Goal: Find specific page/section: Find specific page/section

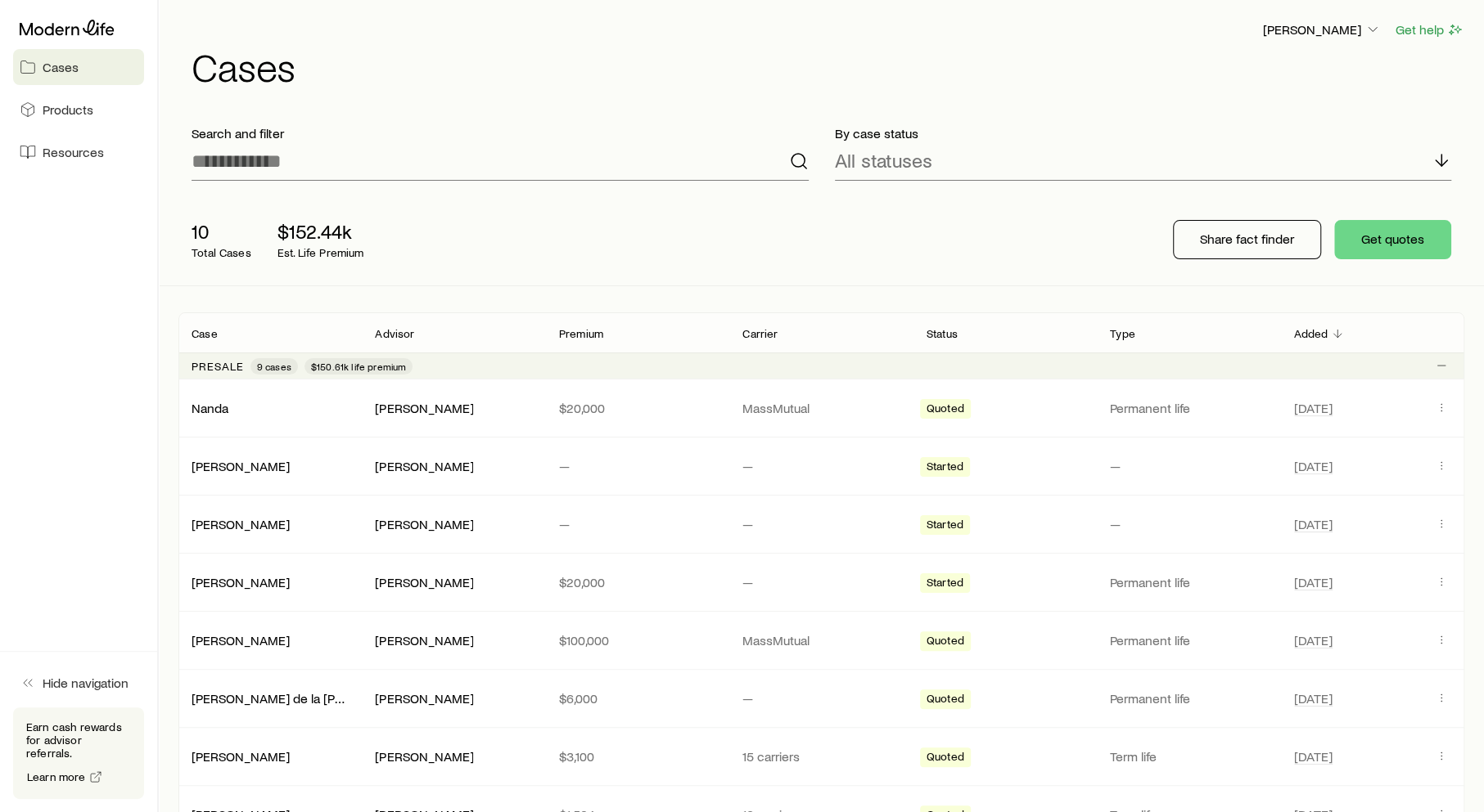
click at [79, 67] on link "Cases" at bounding box center [78, 67] width 131 height 36
click at [258, 412] on div "Nanda" at bounding box center [270, 408] width 183 height 16
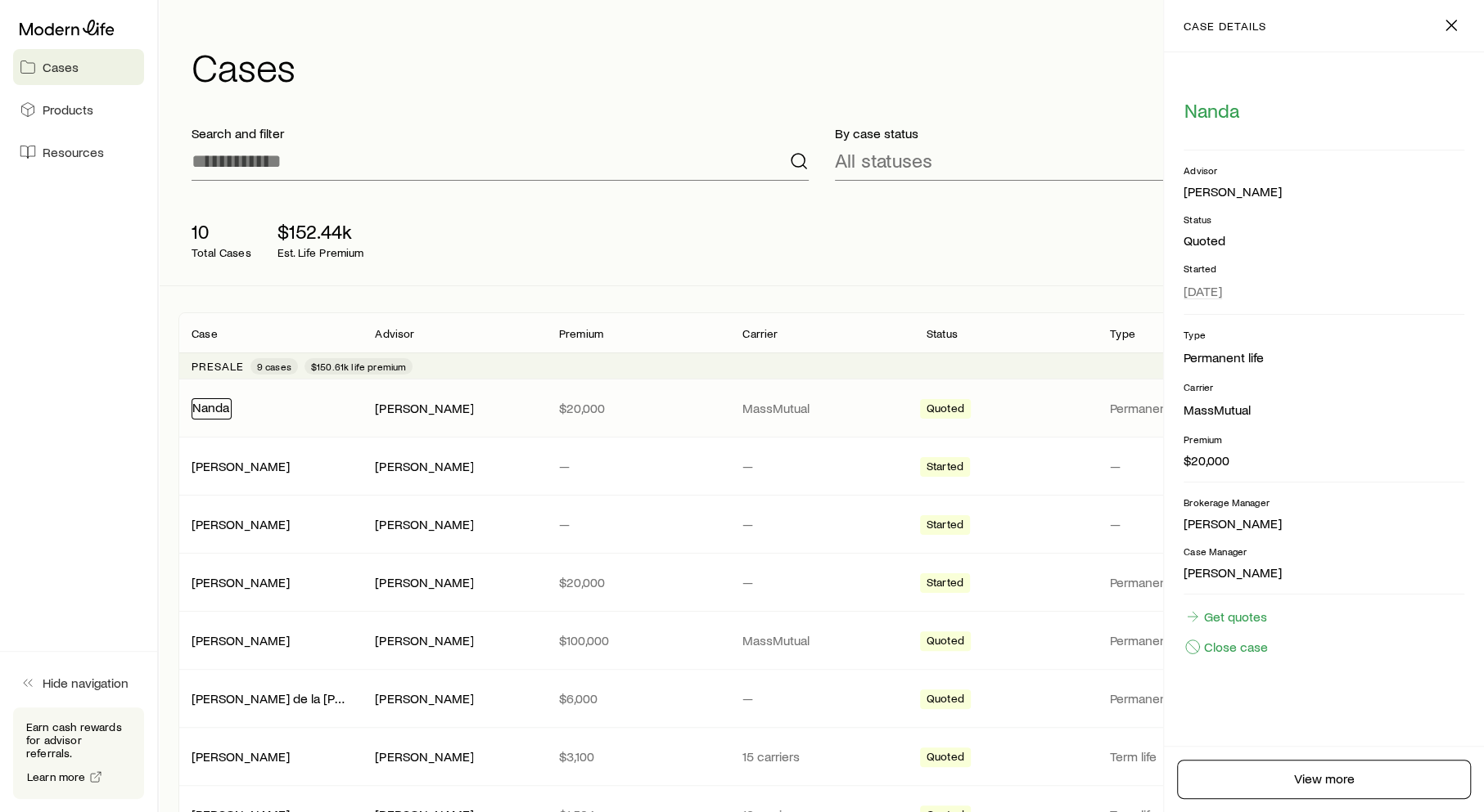
click at [221, 408] on link "Nanda" at bounding box center [211, 406] width 37 height 15
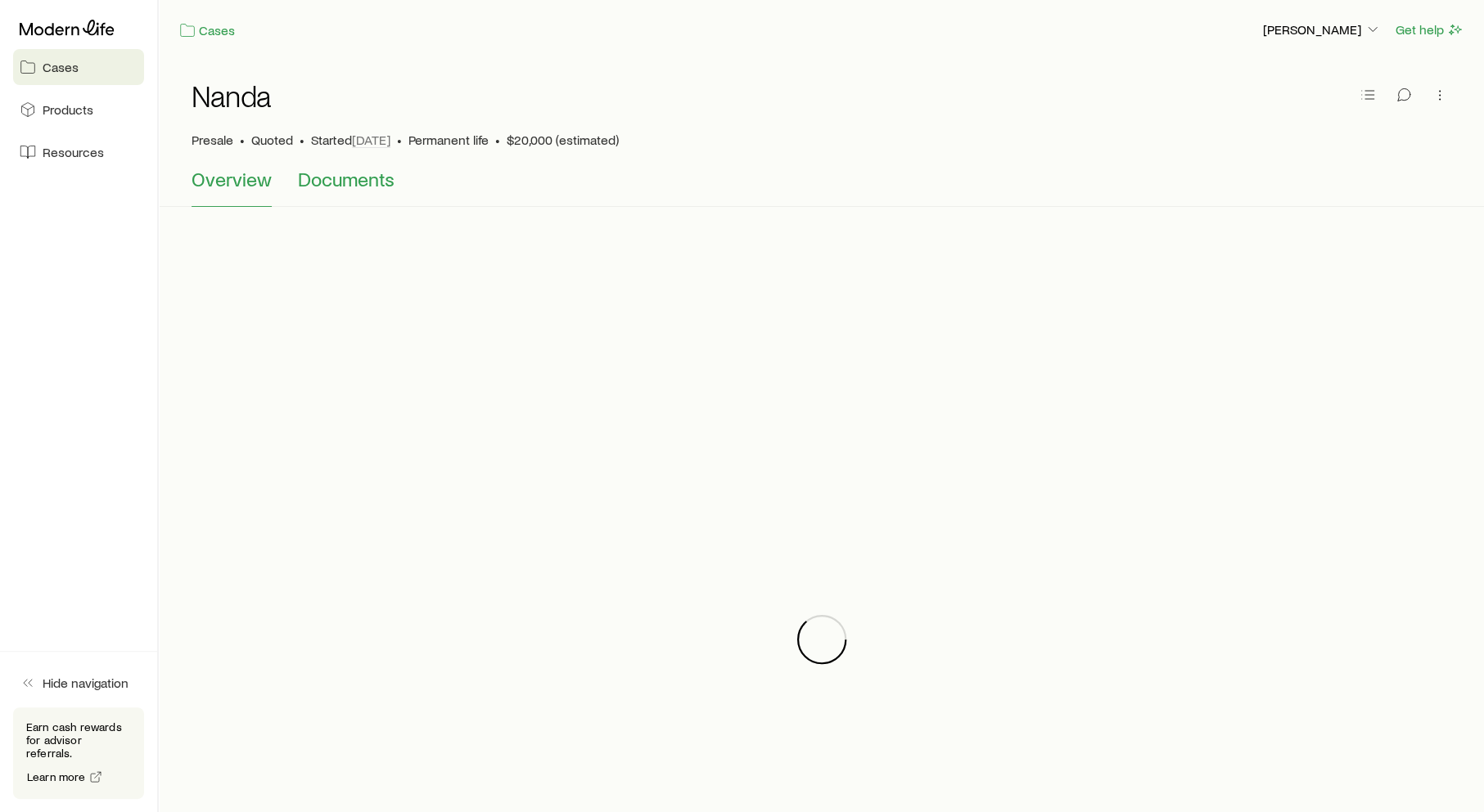
click at [345, 189] on span "Documents" at bounding box center [346, 179] width 96 height 23
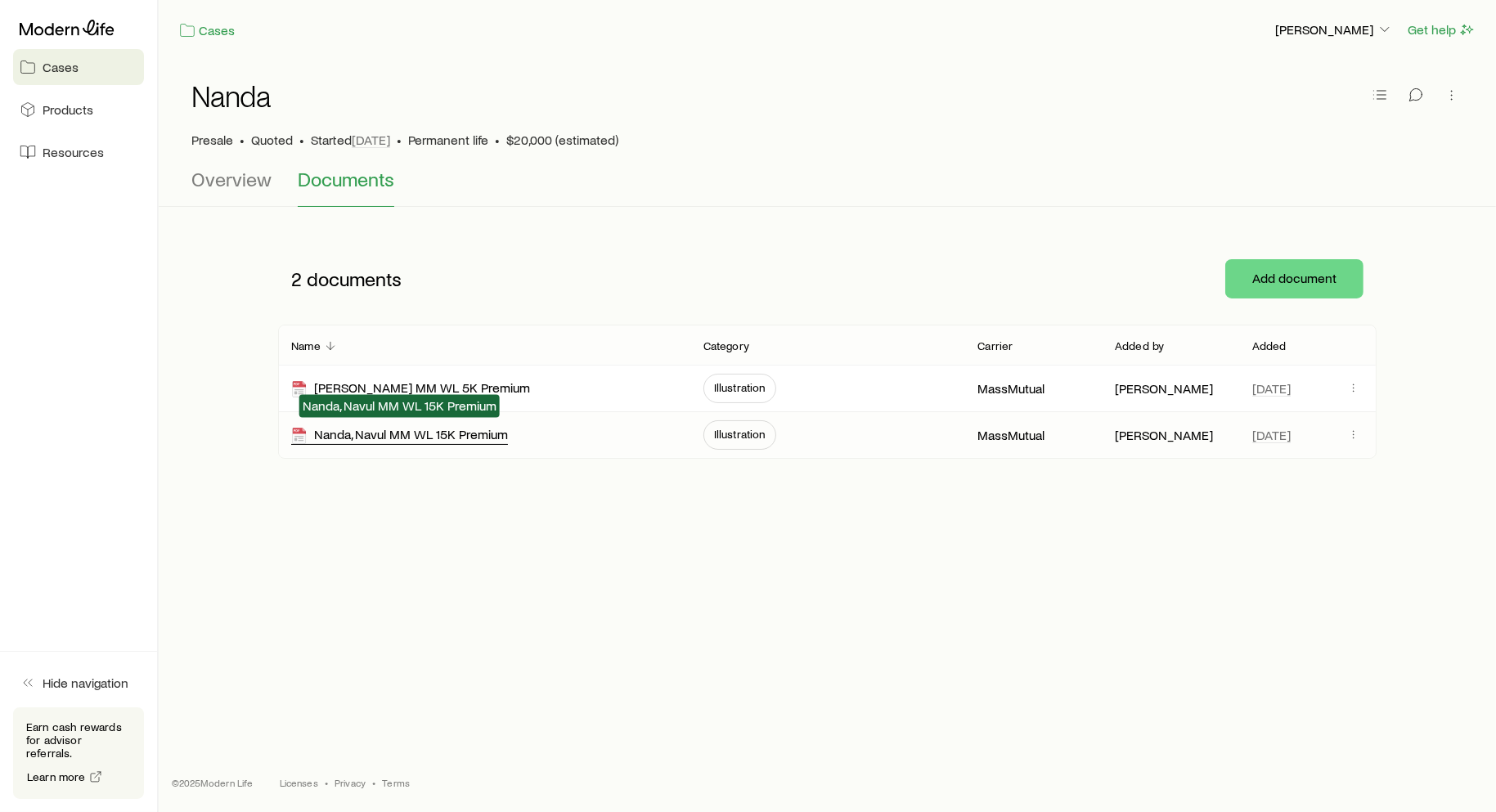
click at [419, 442] on div "Nanda, Navul MM WL 15K Premium" at bounding box center [399, 435] width 217 height 19
